Goal: Information Seeking & Learning: Learn about a topic

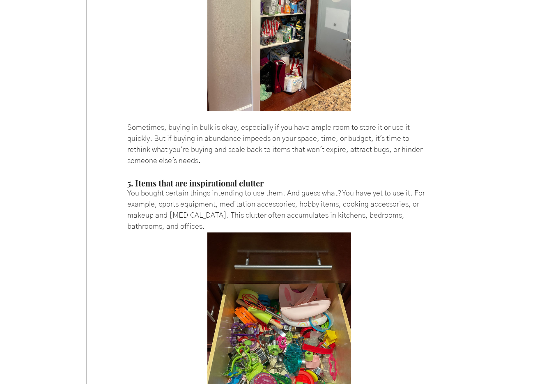
scroll to position [1808, 0]
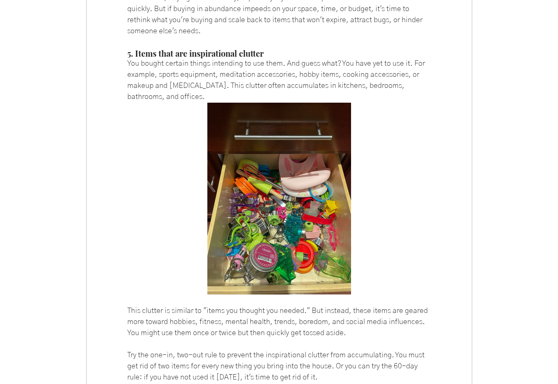
click at [413, 192] on div "main content" at bounding box center [279, 199] width 304 height 192
click at [165, 212] on div "main content" at bounding box center [279, 199] width 304 height 192
click at [231, 193] on img "main content" at bounding box center [279, 199] width 144 height 192
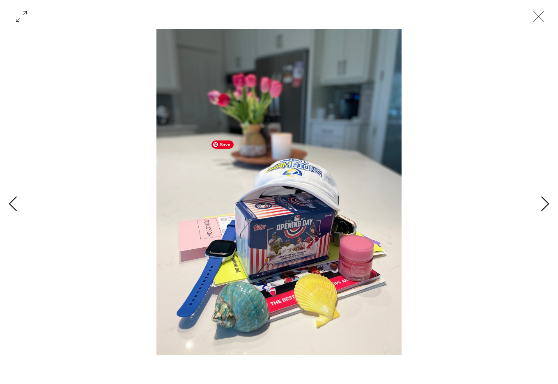
scroll to position [0, 2025]
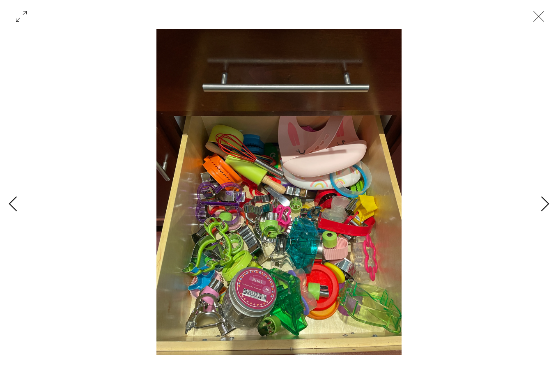
click at [538, 17] on icon "Close" at bounding box center [538, 16] width 11 height 11
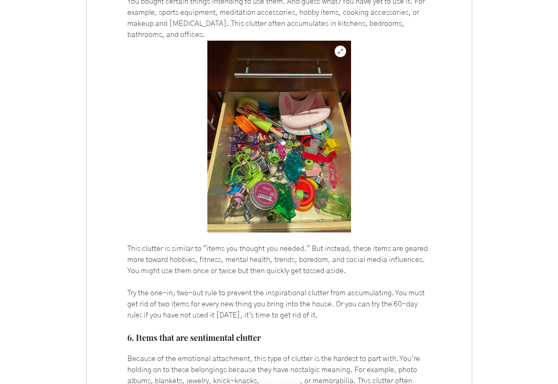
scroll to position [1885, 0]
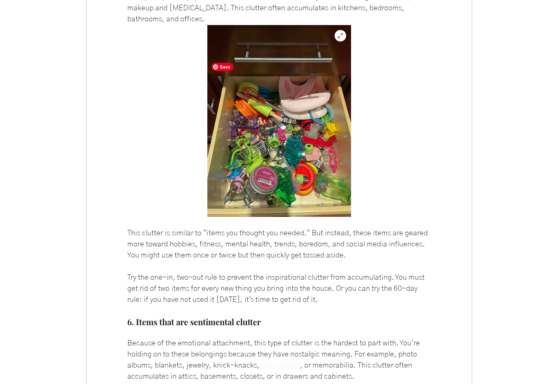
click at [267, 173] on img "main content" at bounding box center [279, 121] width 144 height 192
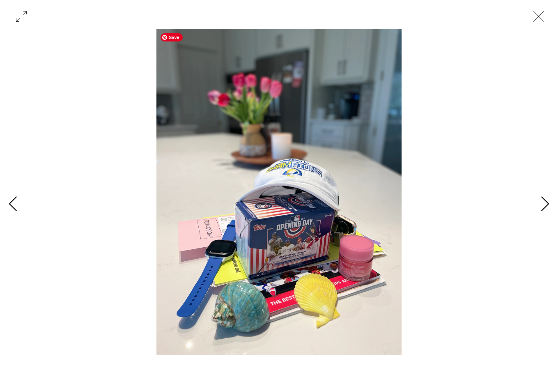
scroll to position [0, 2025]
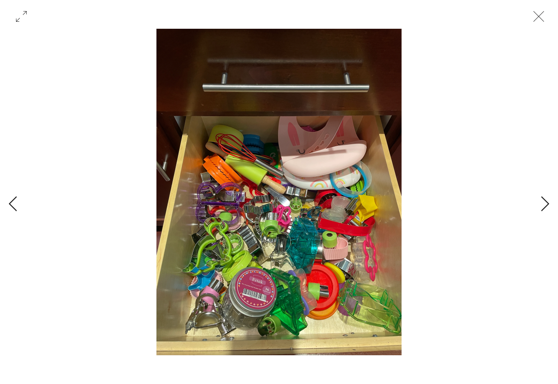
click at [540, 12] on icon "Close" at bounding box center [538, 16] width 25 height 25
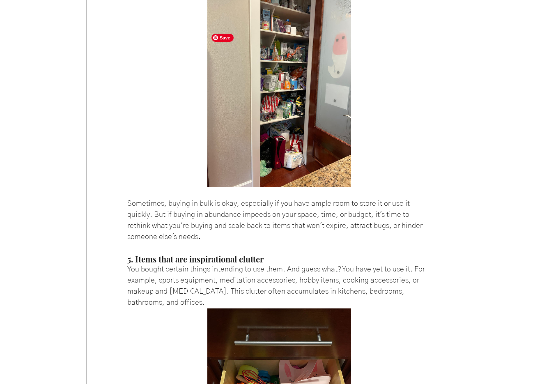
scroll to position [1934, 0]
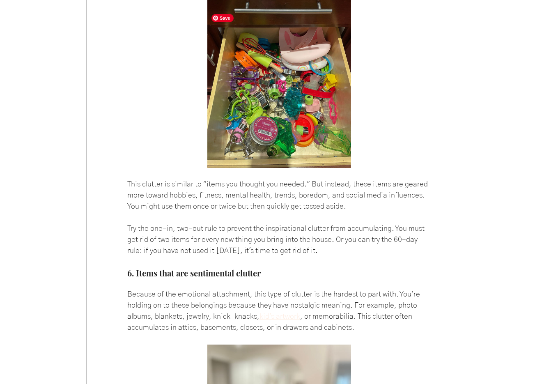
click at [264, 77] on img "main content" at bounding box center [279, 72] width 144 height 192
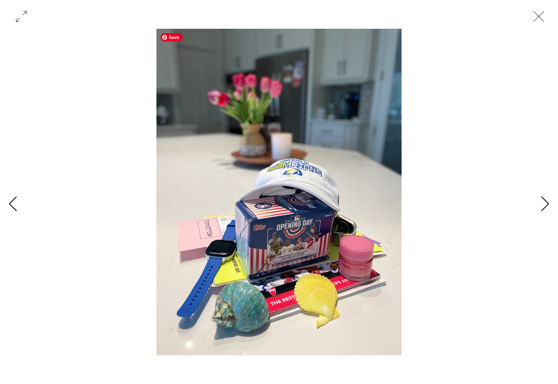
scroll to position [0, 2025]
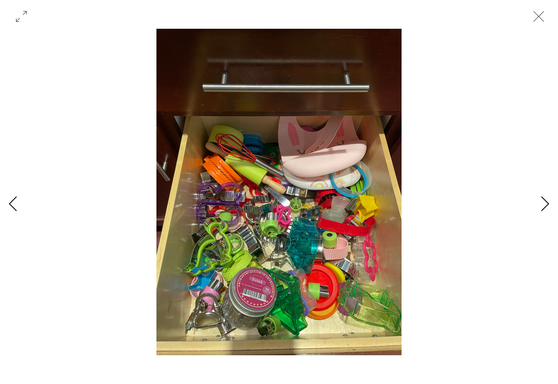
click at [537, 18] on icon "Close" at bounding box center [538, 16] width 25 height 25
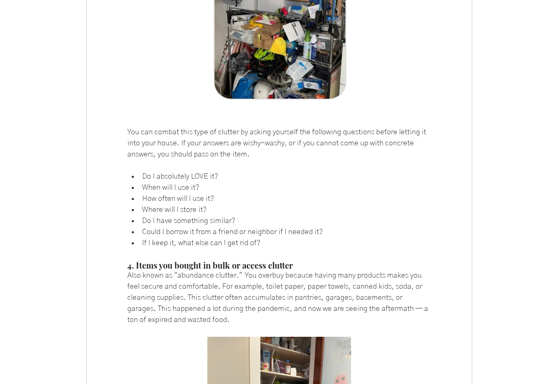
scroll to position [1184, 0]
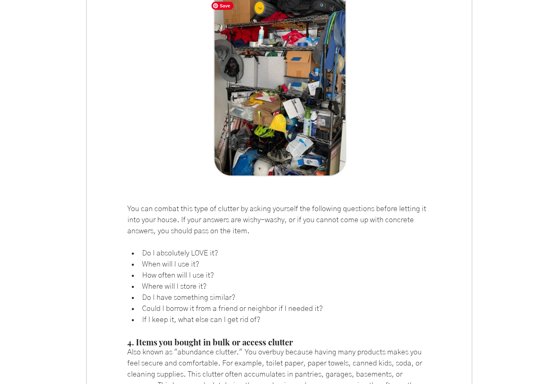
click at [324, 137] on img "main content" at bounding box center [279, 72] width 144 height 217
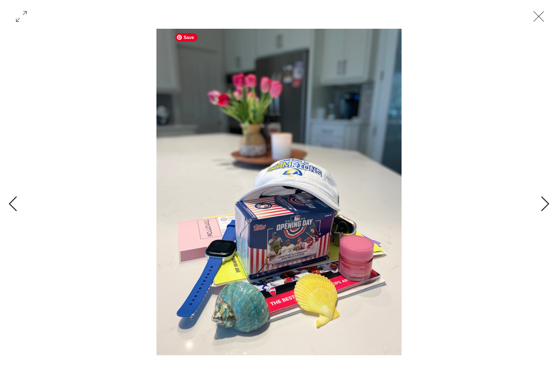
scroll to position [0, 1012]
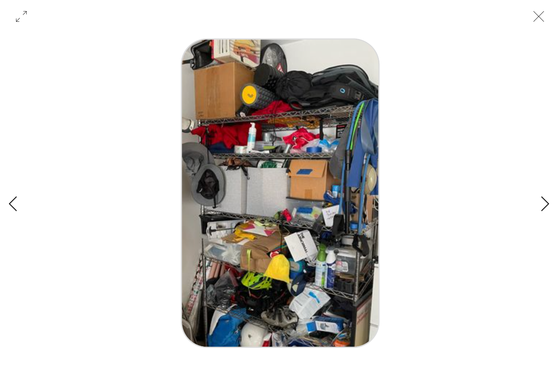
click at [538, 21] on icon "Close" at bounding box center [538, 16] width 25 height 25
